Goal: Navigation & Orientation: Go to known website

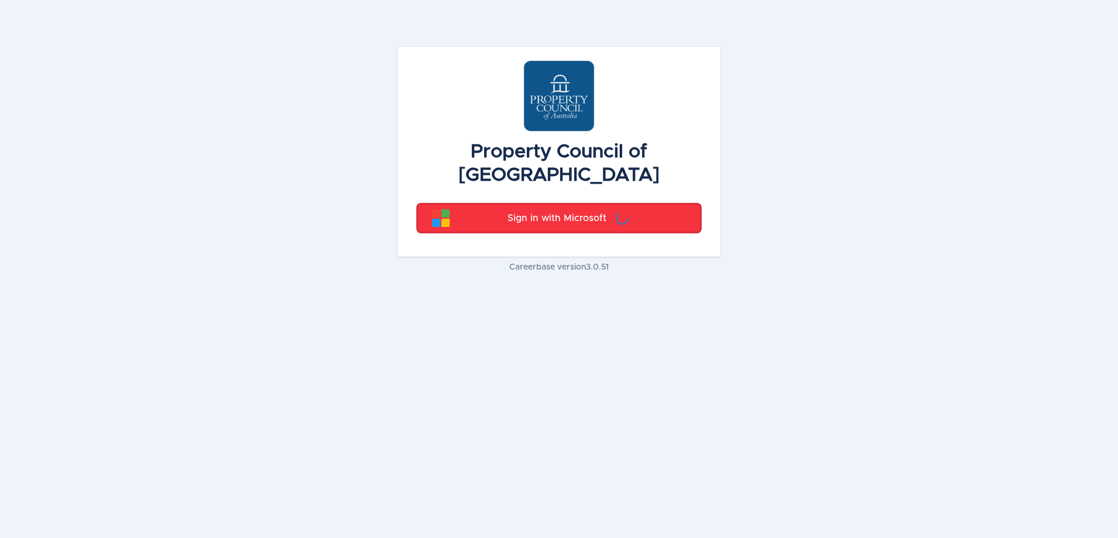
click at [551, 211] on p "Sign in with Microsoft" at bounding box center [556, 218] width 99 height 14
click at [597, 211] on p "Sign in with Microsoft" at bounding box center [556, 218] width 99 height 14
